Goal: Information Seeking & Learning: Learn about a topic

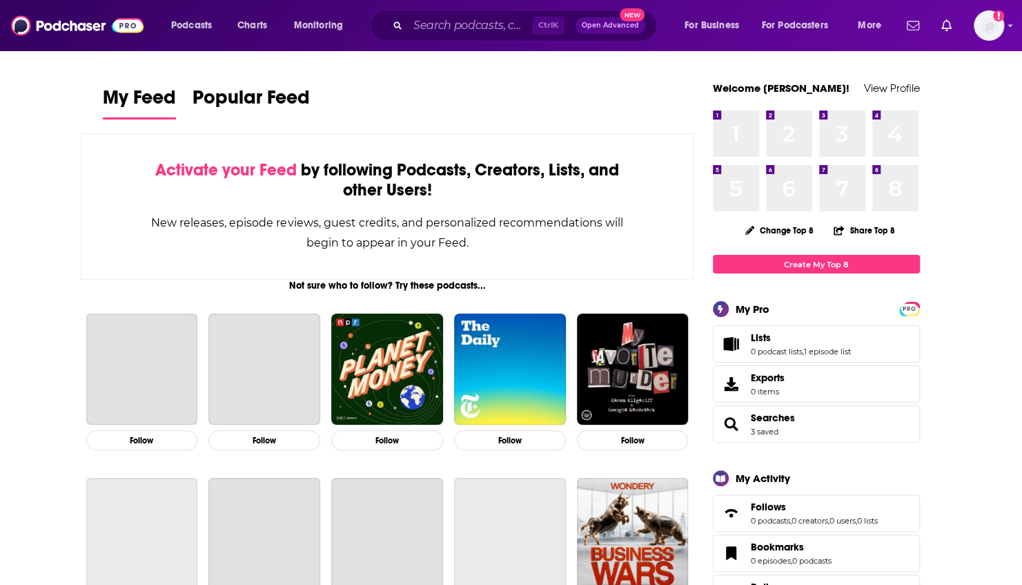
click at [435, 28] on input "Search podcasts, credits, & more..." at bounding box center [470, 25] width 124 height 22
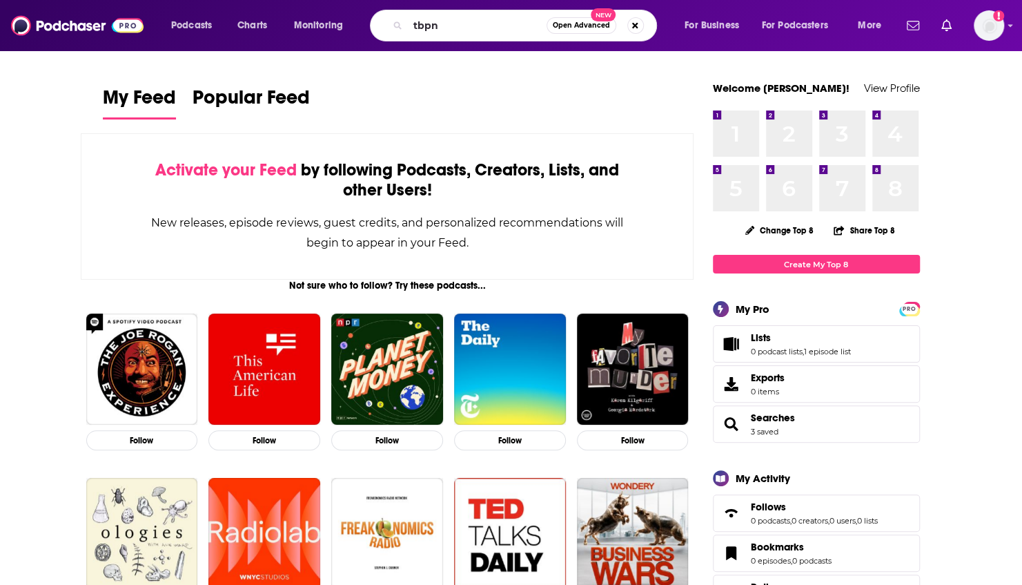
type input "tbpn"
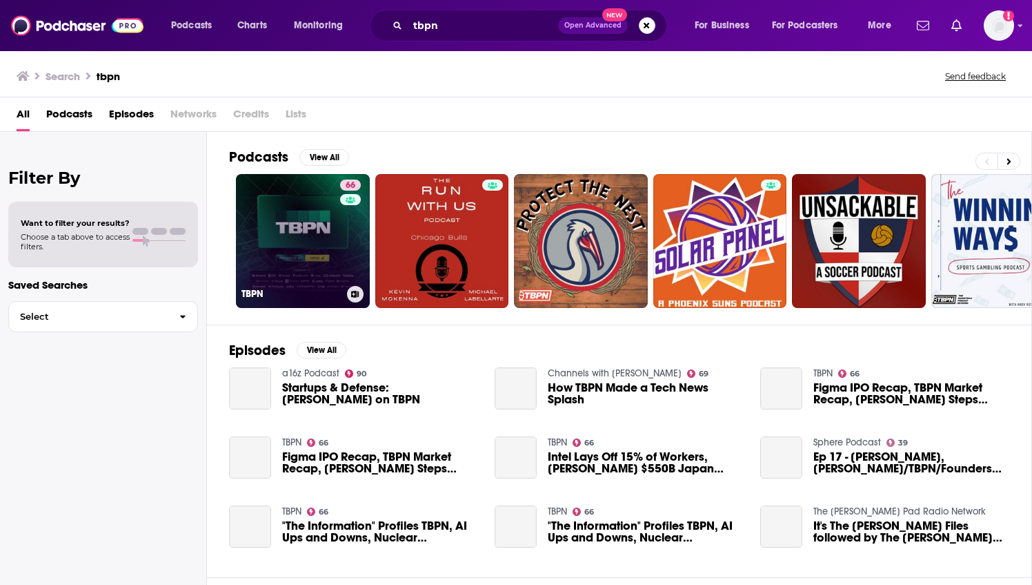
click at [309, 239] on link "66 TBPN" at bounding box center [303, 241] width 134 height 134
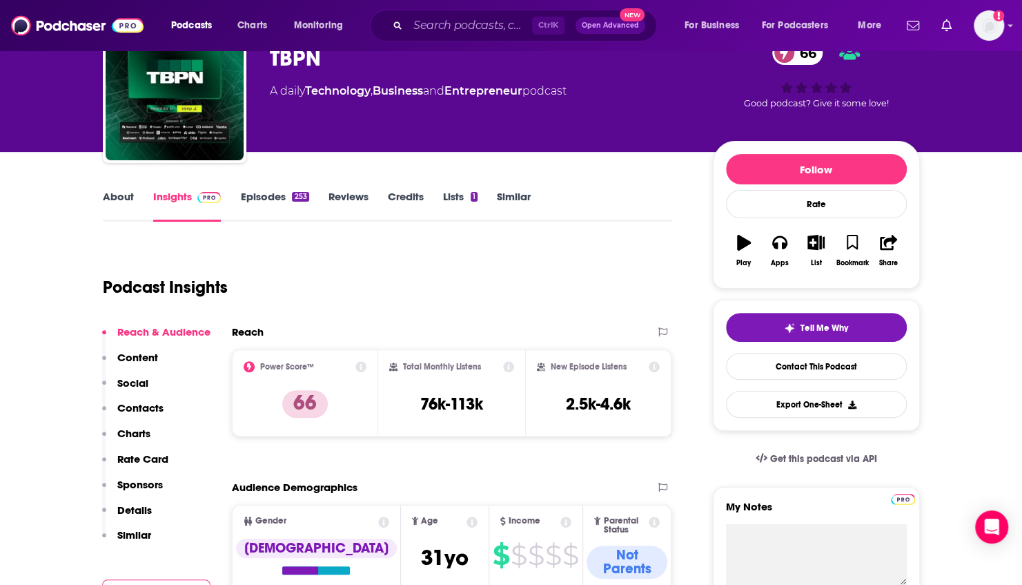
scroll to position [138, 0]
